Goal: Task Accomplishment & Management: Manage account settings

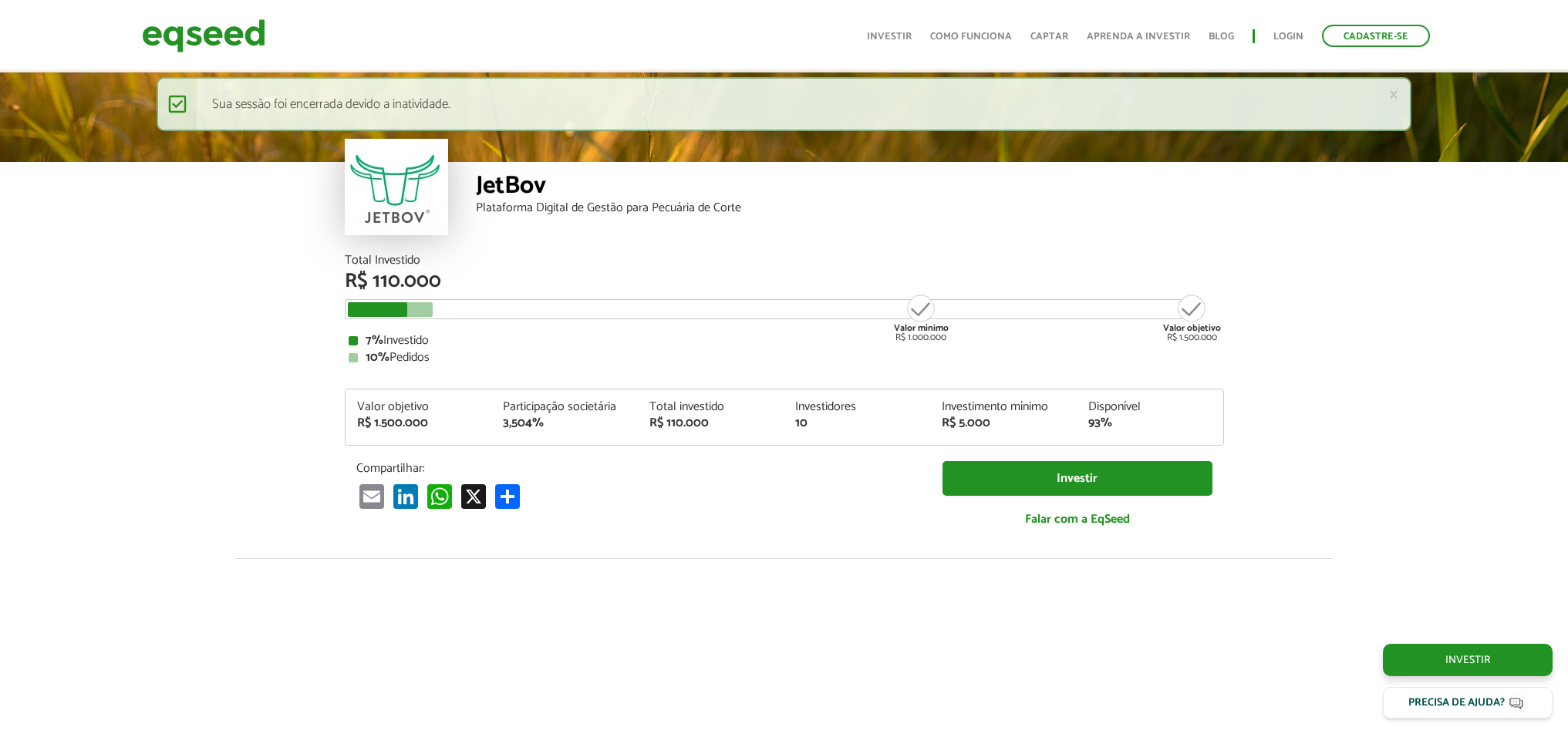
scroll to position [2572, 0]
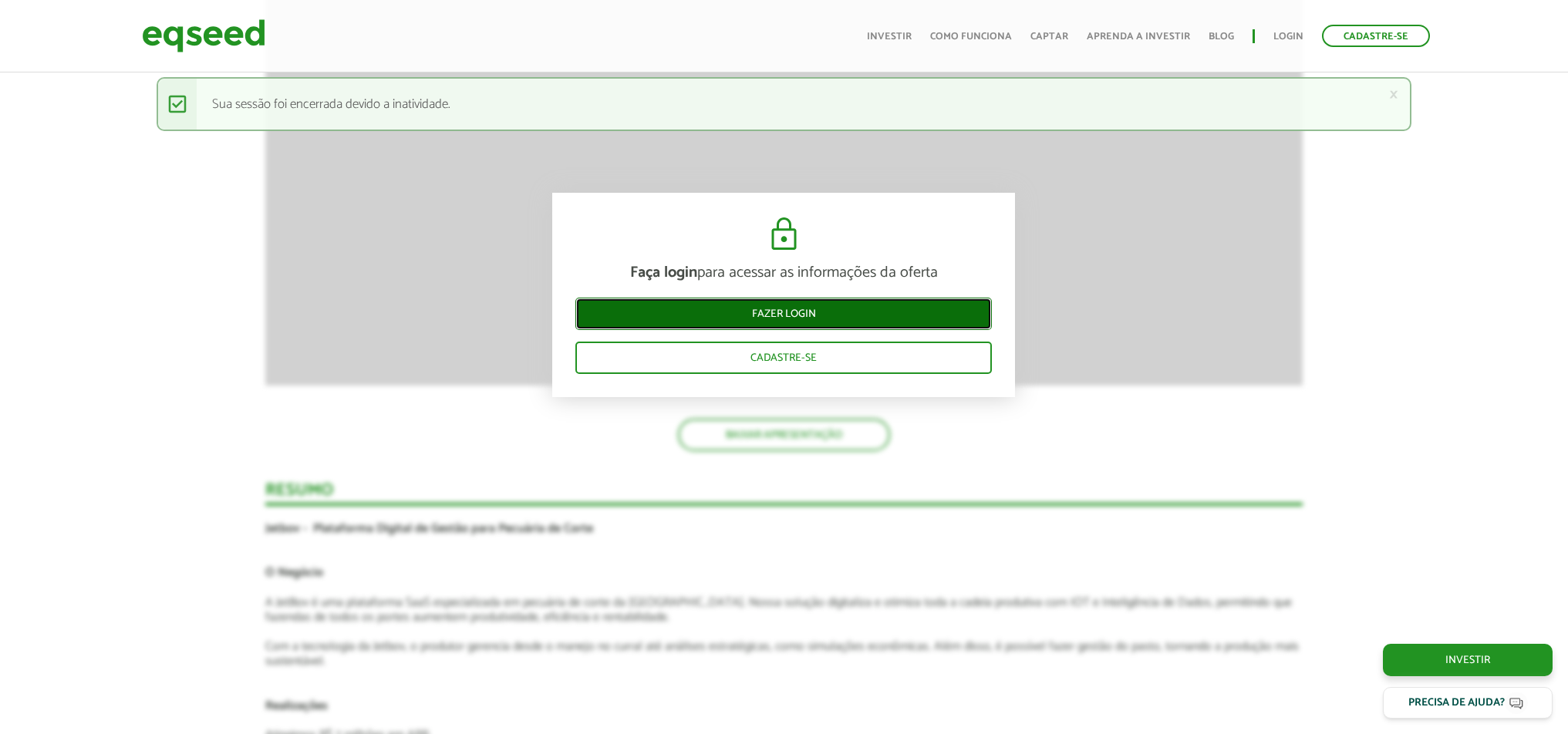
click at [780, 309] on link "Fazer login" at bounding box center [784, 313] width 416 height 33
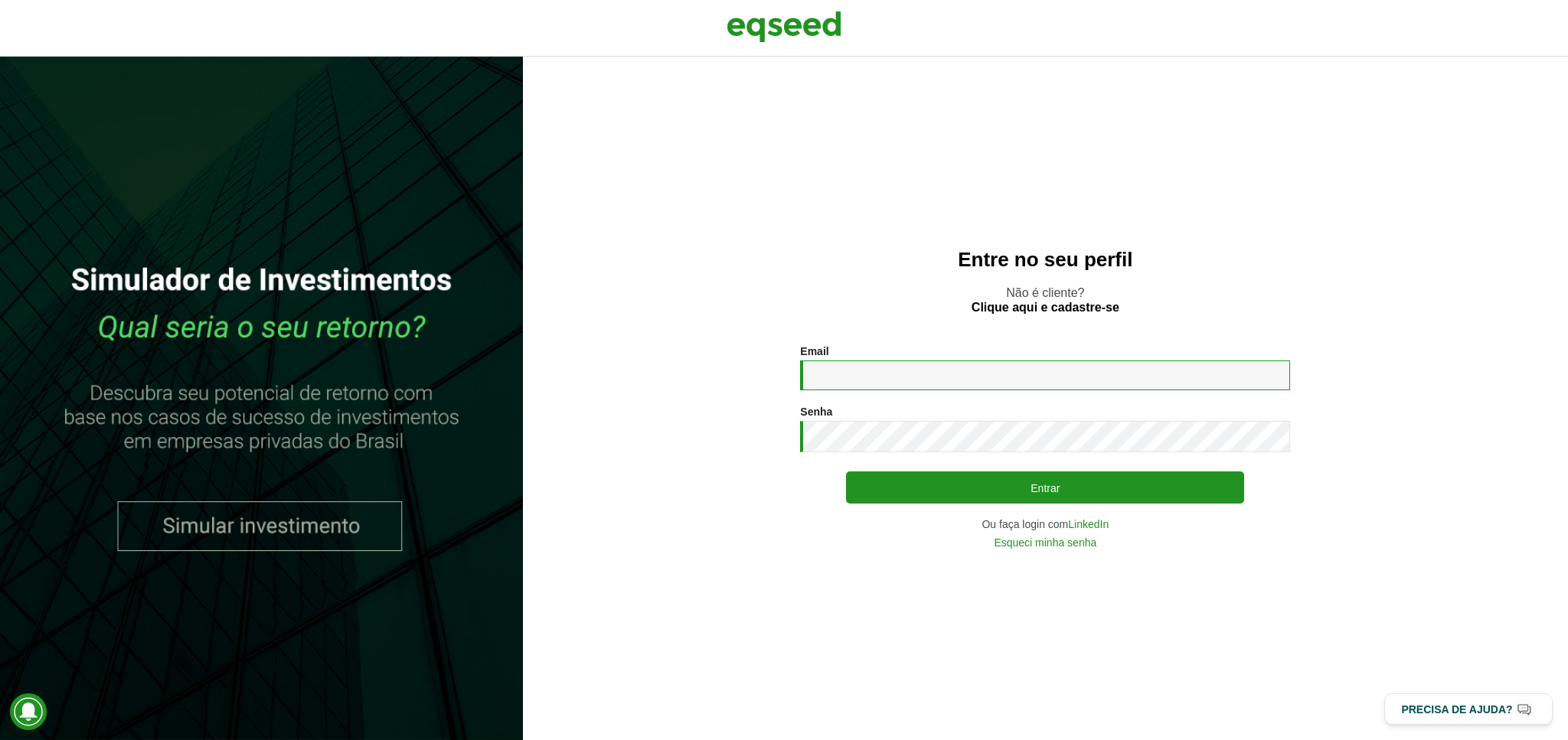
type input "**********"
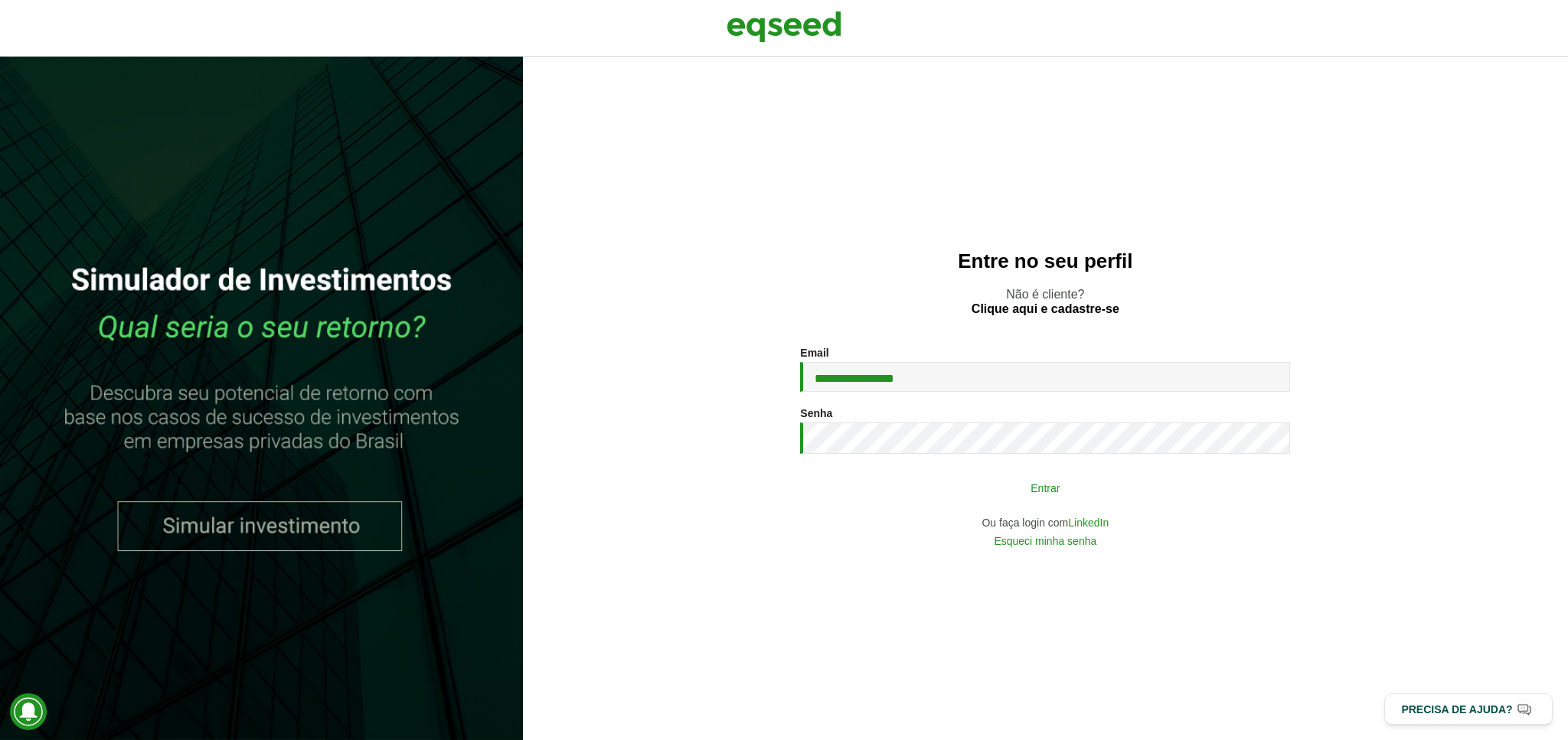
click at [1042, 489] on button "Entrar" at bounding box center [1045, 487] width 398 height 29
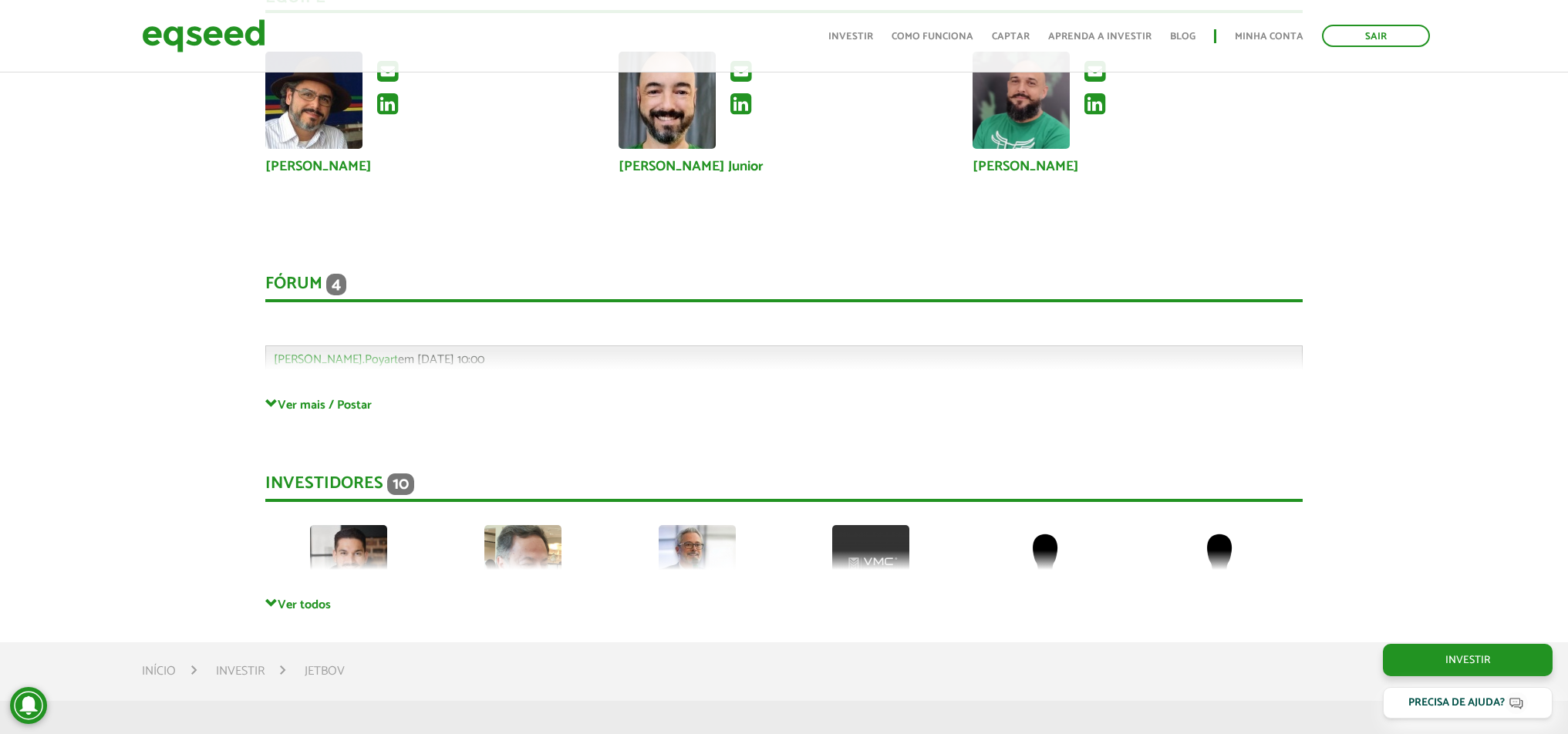
scroll to position [4249, 0]
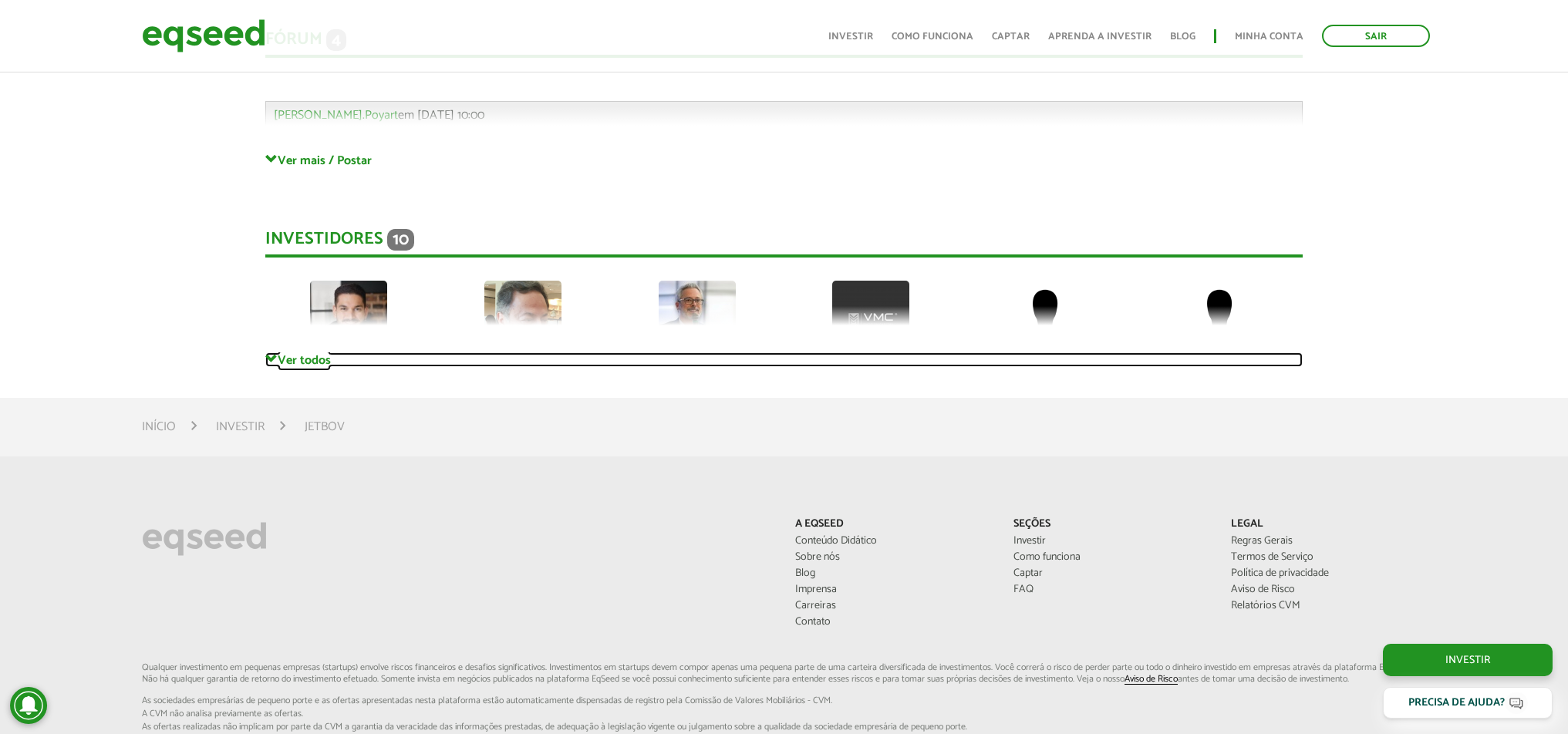
click at [322, 359] on link "Ver todos" at bounding box center [784, 360] width 1038 height 15
